Goal: Information Seeking & Learning: Check status

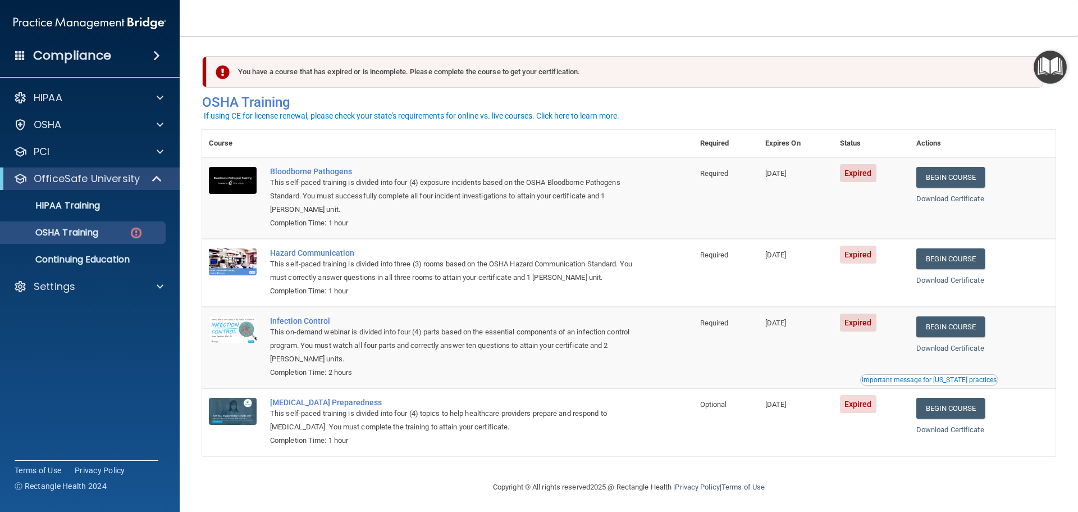
scroll to position [5, 0]
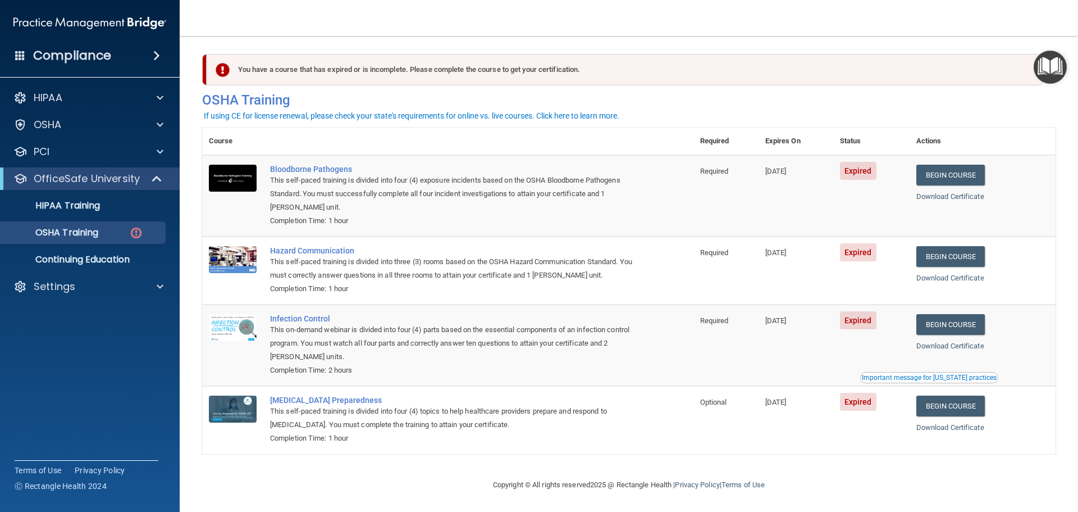
click at [313, 69] on div "You have a course that has expired or is incomplete. Please complete the course…" at bounding box center [625, 69] width 837 height 31
click at [965, 172] on link "Begin Course" at bounding box center [951, 175] width 69 height 21
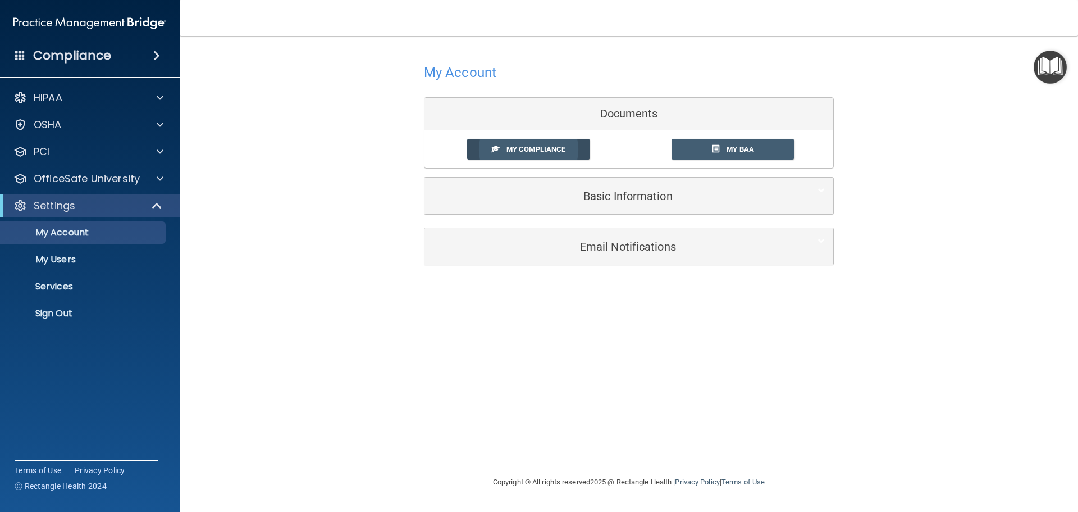
click at [541, 148] on span "My Compliance" at bounding box center [536, 149] width 59 height 8
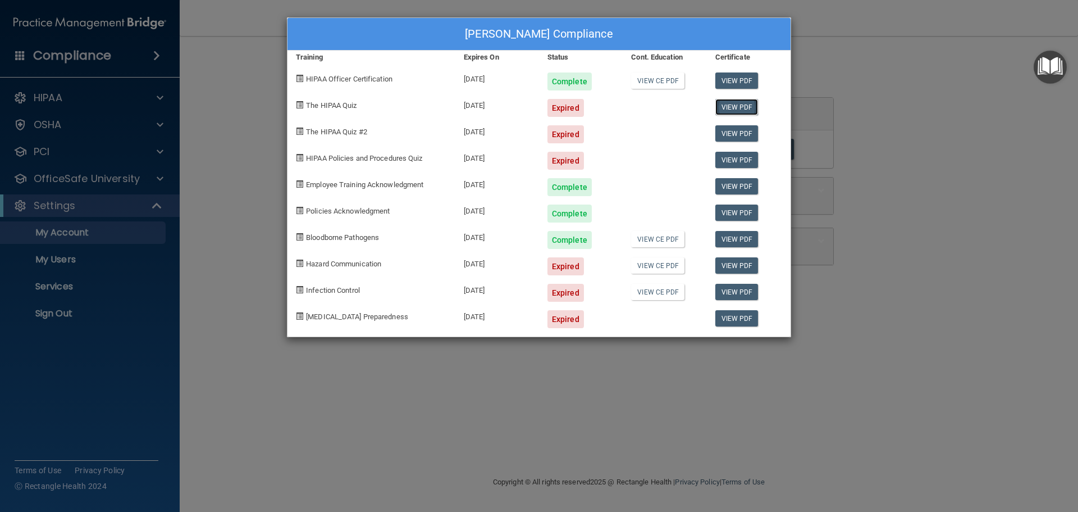
click at [729, 107] on link "View PDF" at bounding box center [736, 107] width 43 height 16
click at [350, 108] on span "The HIPAA Quiz" at bounding box center [331, 105] width 51 height 8
click at [297, 106] on span at bounding box center [299, 104] width 7 height 7
click at [724, 104] on link "View PDF" at bounding box center [736, 107] width 43 height 16
click at [52, 200] on div "Nicole Yarbrough's Compliance Training Expires On Status Cont. Education Certif…" at bounding box center [539, 256] width 1078 height 512
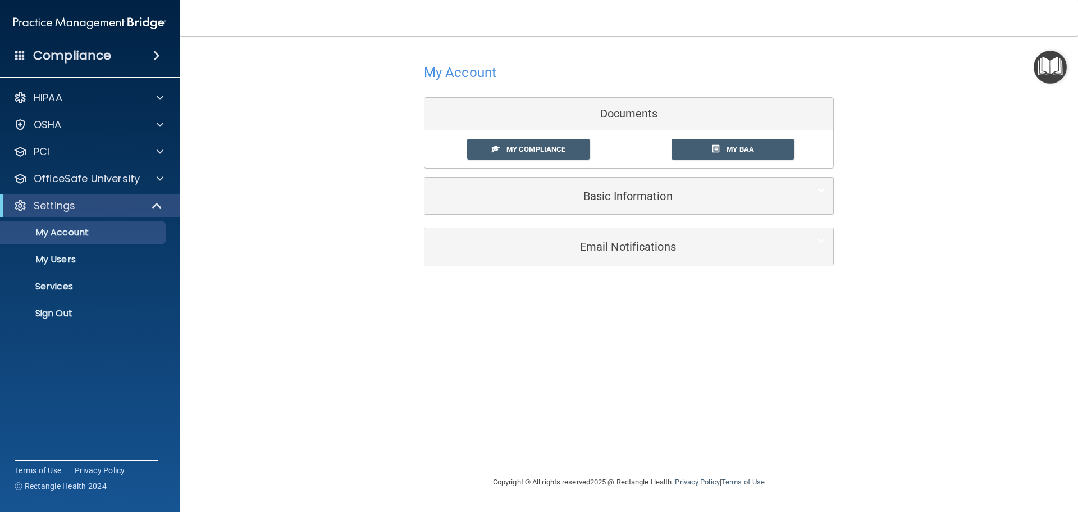
click at [1055, 59] on img "Open Resource Center" at bounding box center [1050, 67] width 33 height 33
